Goal: Task Accomplishment & Management: Manage account settings

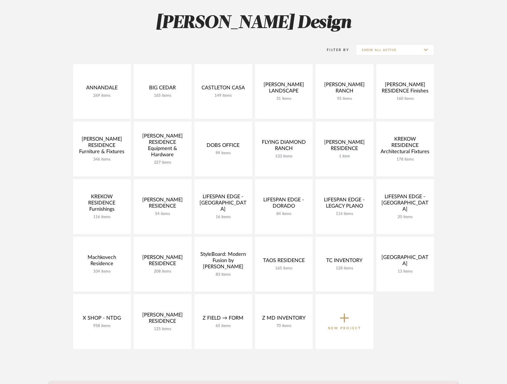
scroll to position [81, 0]
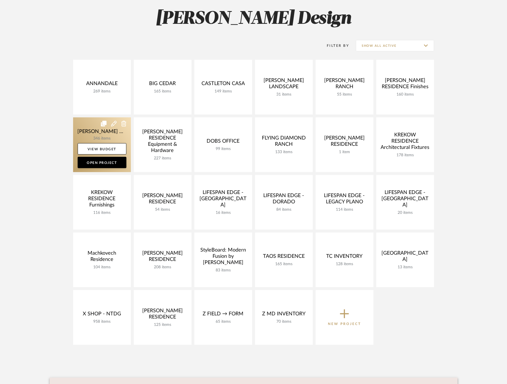
click at [88, 137] on link at bounding box center [102, 144] width 58 height 55
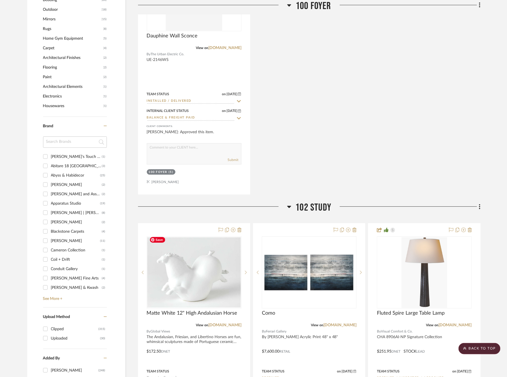
scroll to position [542, 0]
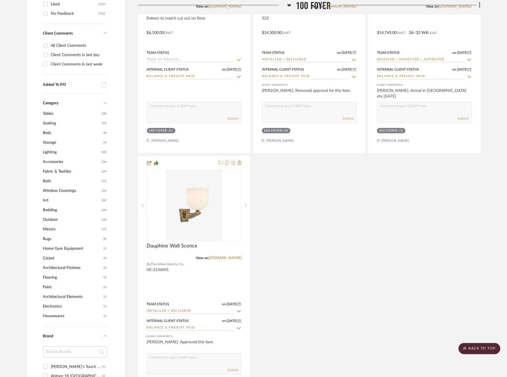
click at [51, 150] on span "Lighting" at bounding box center [71, 152] width 57 height 10
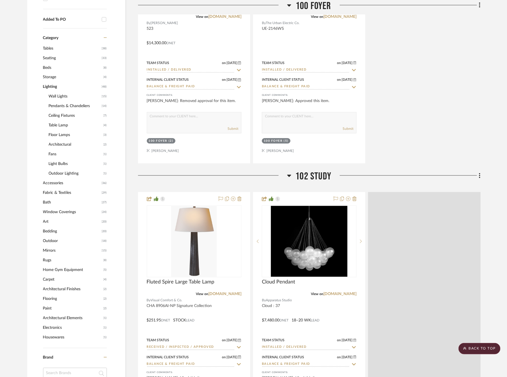
scroll to position [476, 0]
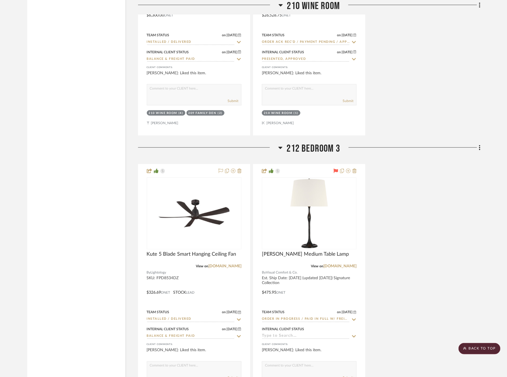
scroll to position [5285, 0]
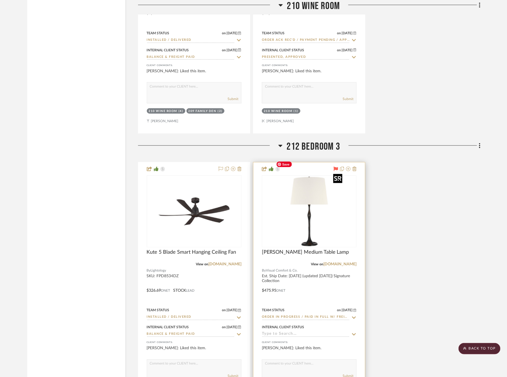
click at [0, 0] on img at bounding box center [0, 0] width 0 height 0
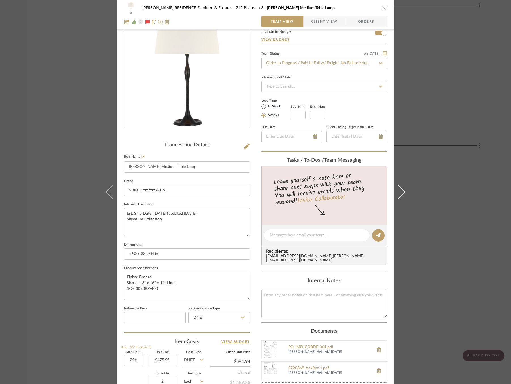
scroll to position [29, 0]
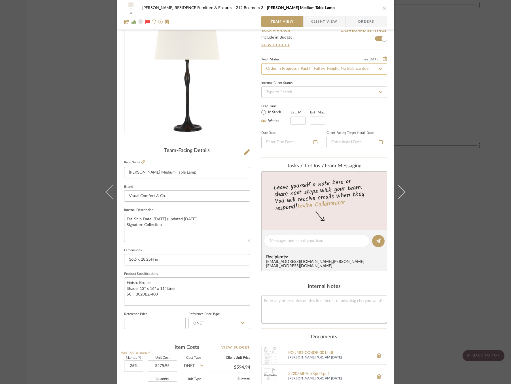
click at [307, 69] on input "Order In Progress / Paid In Full w/ Freight, No Balance due" at bounding box center [324, 68] width 126 height 11
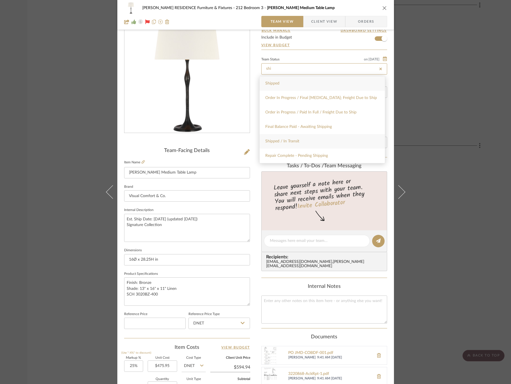
type input "shi"
click at [300, 141] on div "Shipped / In Transit" at bounding box center [322, 141] width 125 height 14
type input "[DATE]"
type input "Shipped / In Transit"
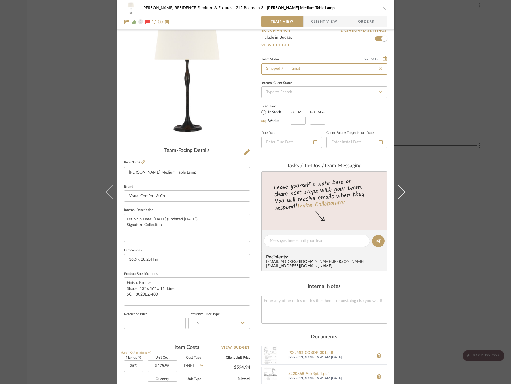
type input "[DATE]"
type input "Shipped / In Transit"
click at [255, 185] on div "[PERSON_NAME] RESIDENCE Furniture & Fixtures 212 Bedroom 3 [PERSON_NAME] Medium…" at bounding box center [255, 237] width 277 height 524
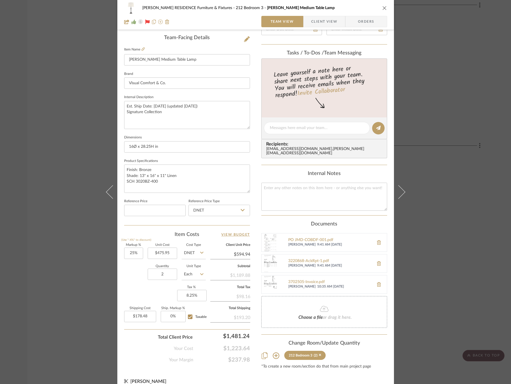
click at [460, 200] on div "[PERSON_NAME] RESIDENCE Furniture & Fixtures 212 Bedroom 3 [PERSON_NAME] Medium…" at bounding box center [255, 192] width 511 height 384
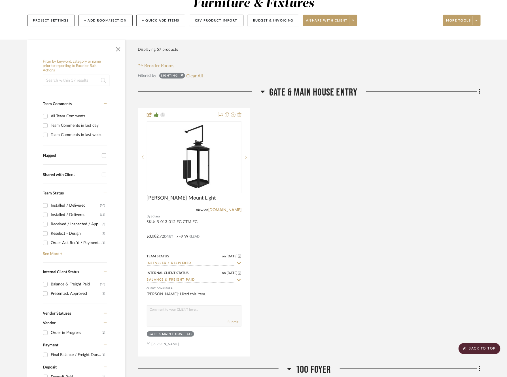
scroll to position [0, 0]
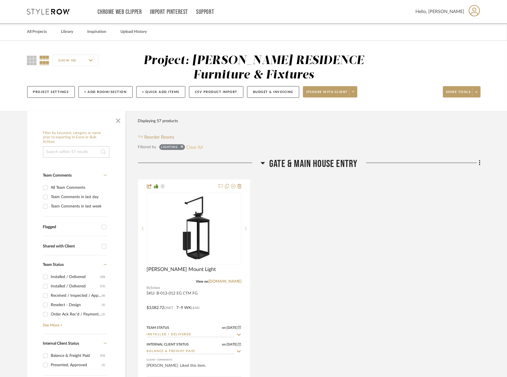
click at [195, 143] on button "Clear All" at bounding box center [194, 146] width 17 height 7
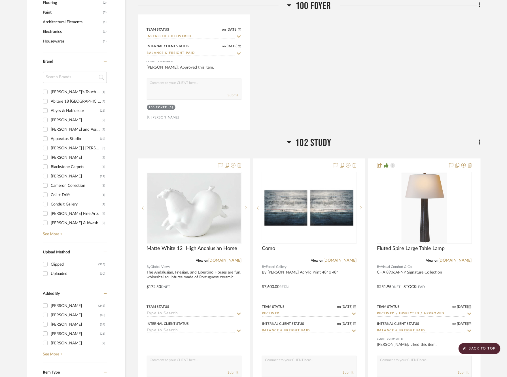
scroll to position [773, 0]
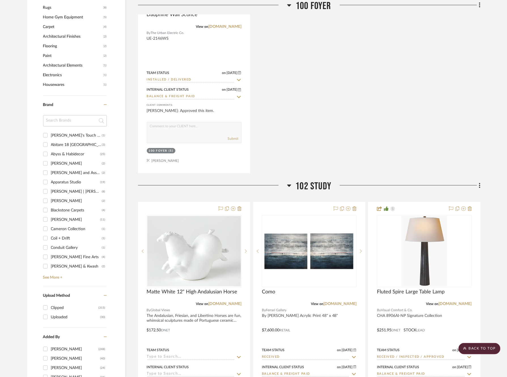
click at [66, 117] on input at bounding box center [75, 120] width 64 height 11
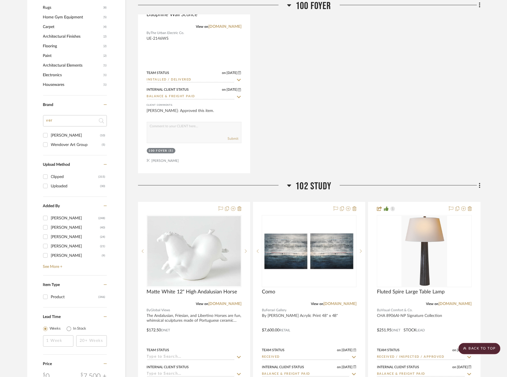
type input "ver"
click at [59, 135] on div "[PERSON_NAME]" at bounding box center [75, 135] width 49 height 9
click at [50, 135] on input "[PERSON_NAME] (10)" at bounding box center [45, 135] width 9 height 9
checkbox input "true"
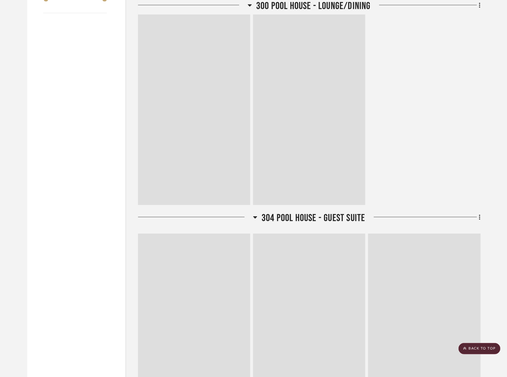
scroll to position [596, 0]
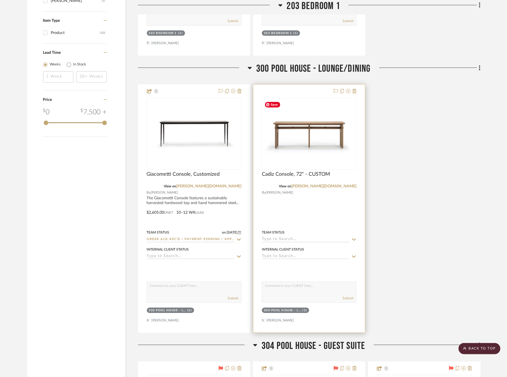
scroll to position [671, 0]
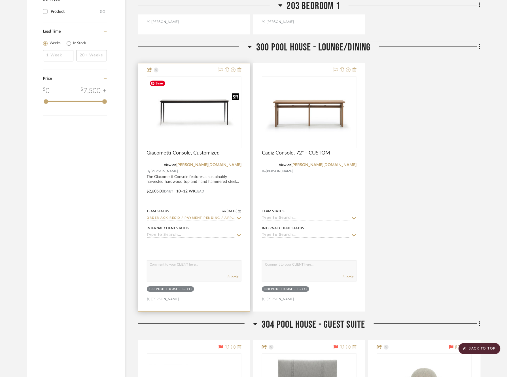
click at [196, 118] on img "0" at bounding box center [194, 112] width 94 height 64
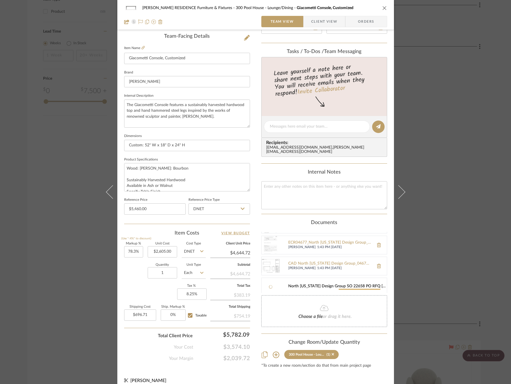
scroll to position [20, 0]
